Goal: Navigation & Orientation: Find specific page/section

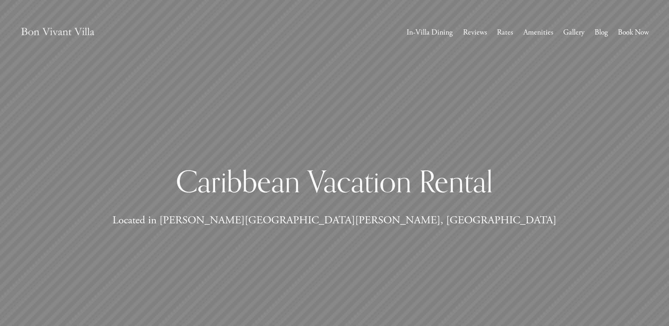
click at [581, 36] on link "Gallery" at bounding box center [573, 33] width 21 height 14
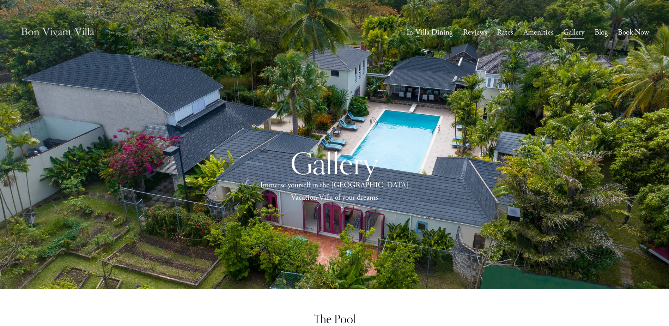
click at [502, 35] on link "Rates" at bounding box center [505, 33] width 16 height 14
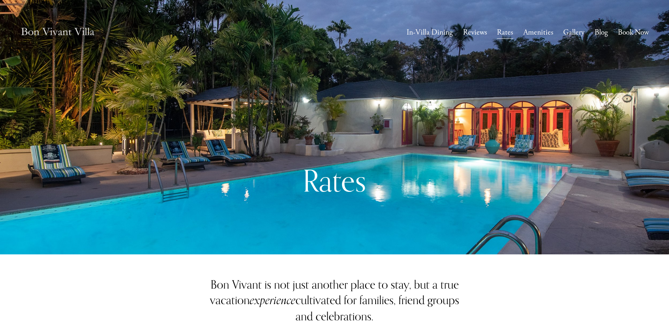
click at [574, 32] on link "Gallery" at bounding box center [573, 33] width 21 height 14
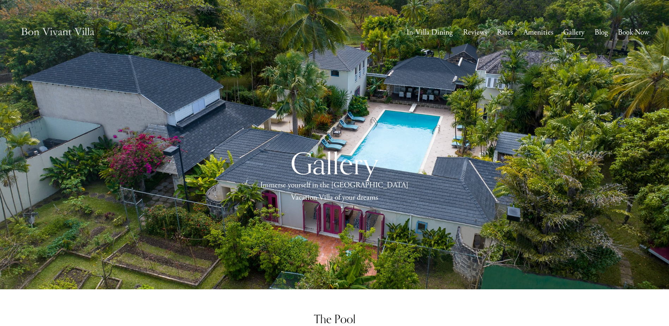
click at [507, 33] on link "Rates" at bounding box center [505, 33] width 16 height 14
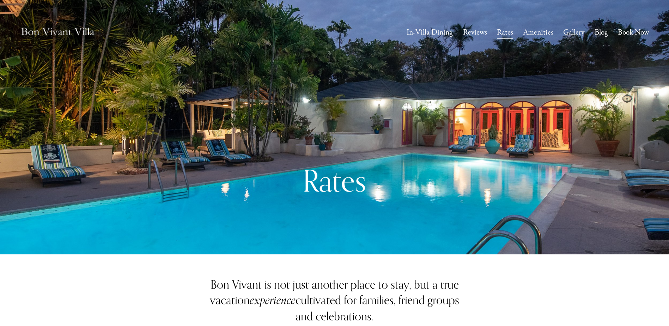
click at [69, 31] on img at bounding box center [57, 32] width 75 height 25
